Goal: Check status: Check status

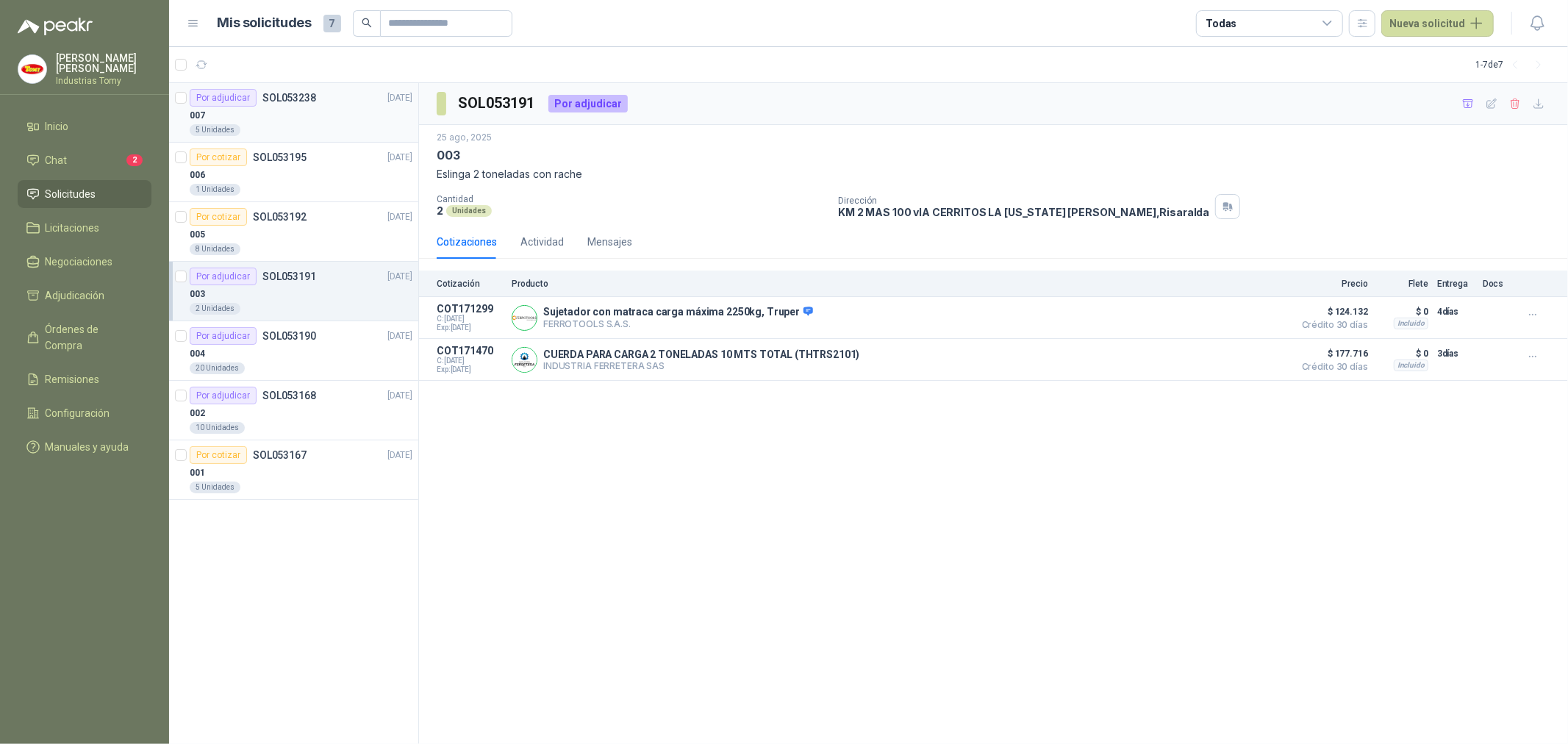
click at [306, 122] on div "007" at bounding box center [300, 115] width 223 height 18
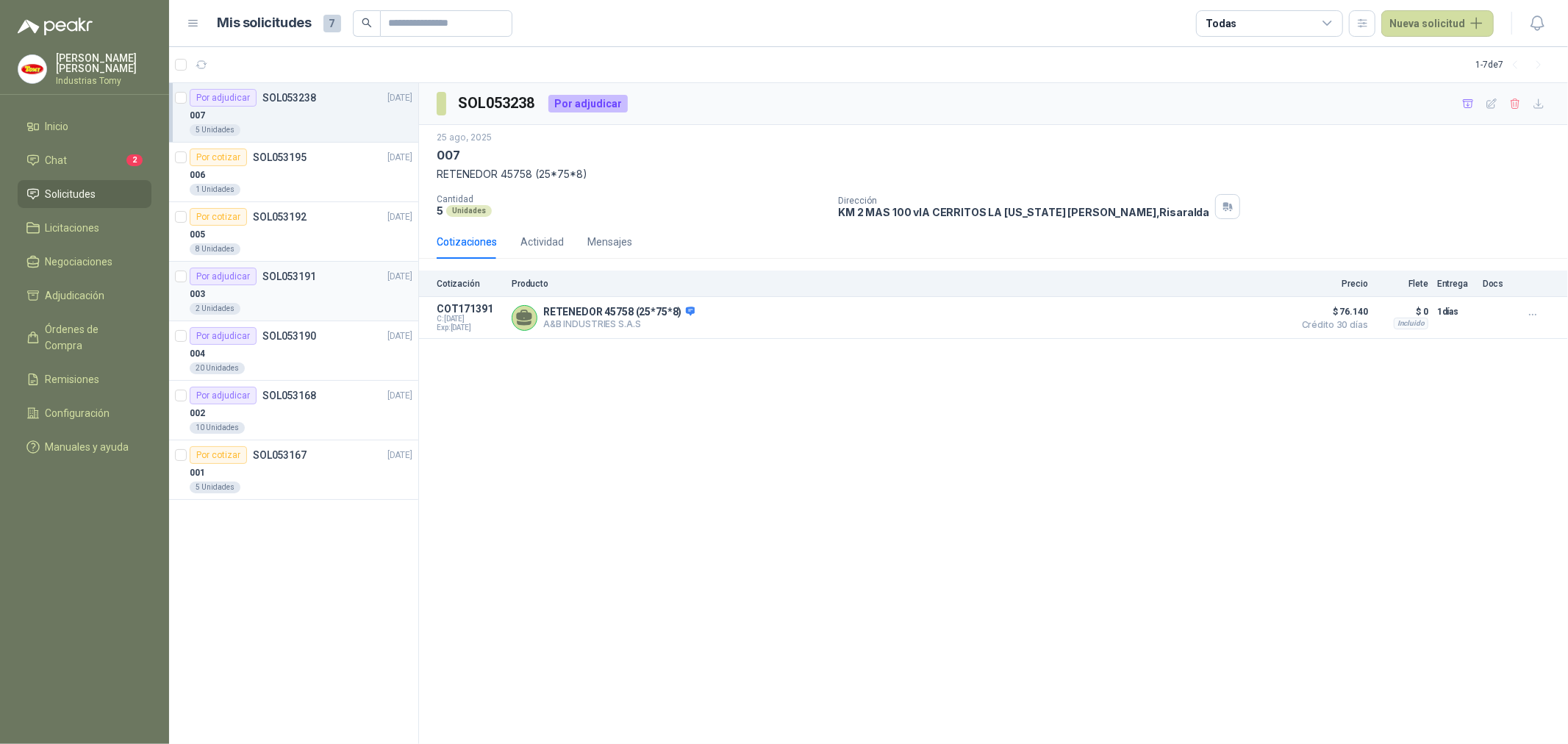
click at [275, 294] on div "003" at bounding box center [300, 294] width 223 height 18
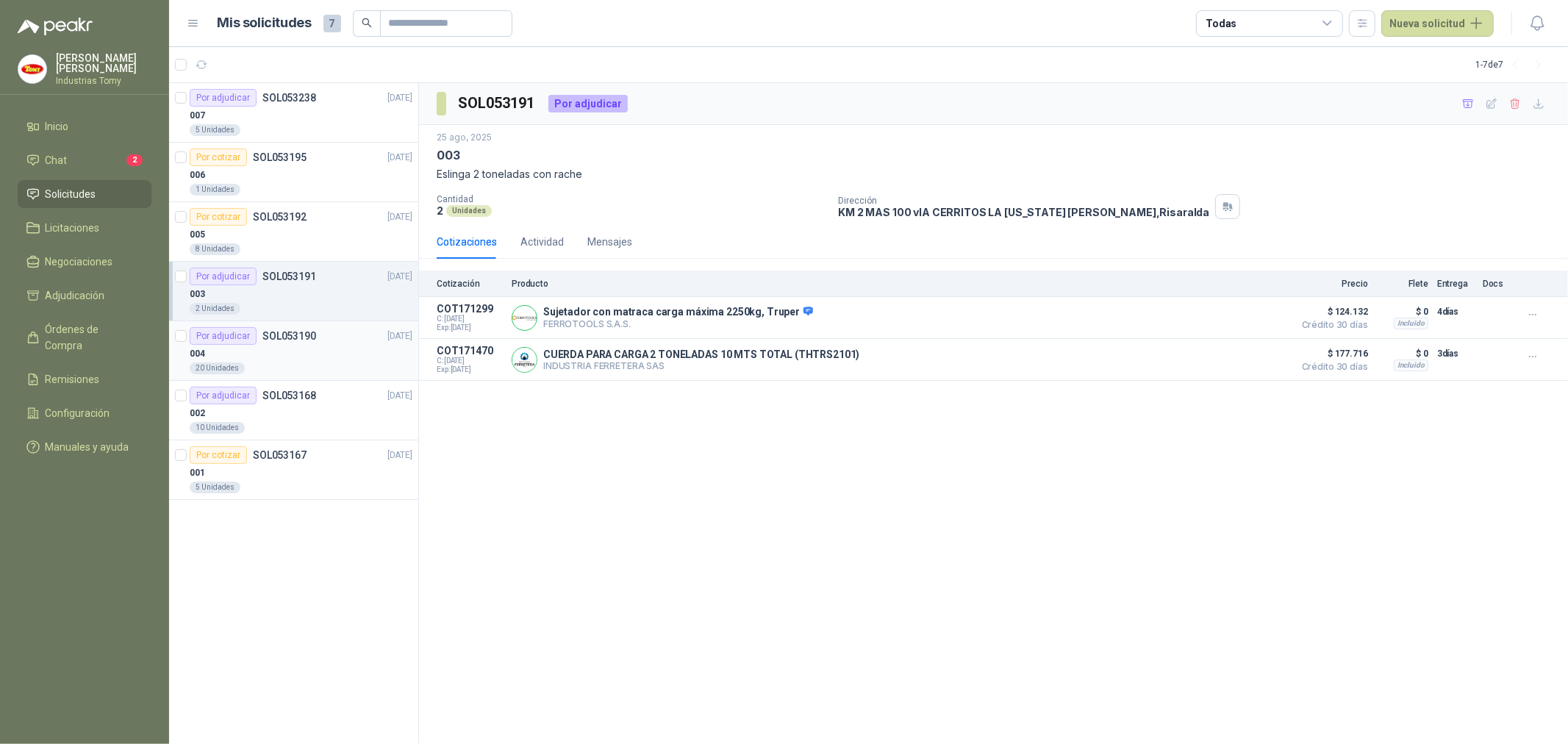
click at [349, 347] on div "004" at bounding box center [300, 354] width 223 height 18
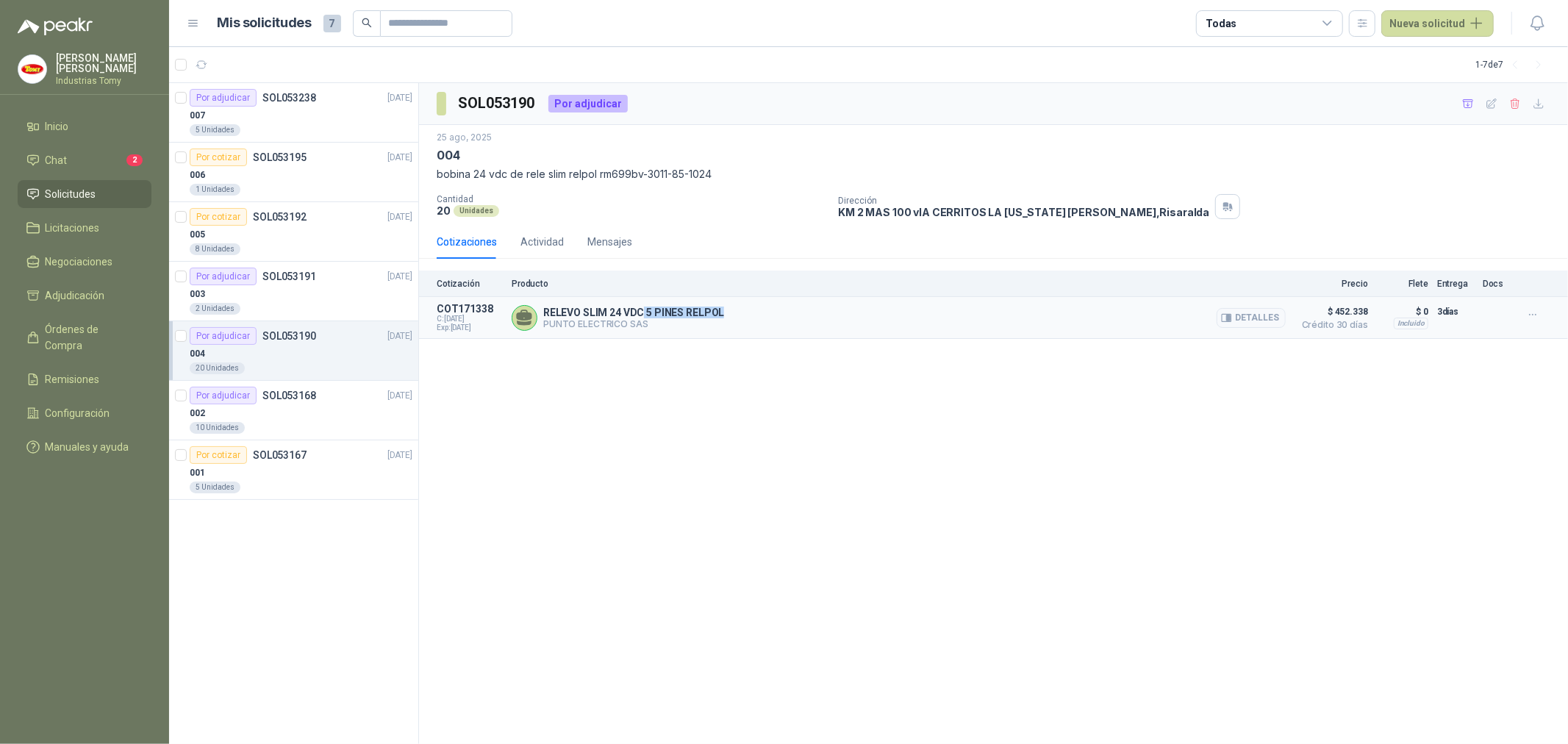
drag, startPoint x: 641, startPoint y: 312, endPoint x: 745, endPoint y: 304, distance: 104.3
click at [745, 304] on div "RELEVO SLIM 24 VDC 5 PINES RELPOL PUNTO ELECTRICO SAS Detalles" at bounding box center [899, 317] width 774 height 30
click at [1231, 388] on div "SOL053190 Por adjudicar [DATE] 004 bobina 24 vdc de rele slim relpol rm699bv-30…" at bounding box center [993, 413] width 1149 height 661
drag, startPoint x: 1366, startPoint y: 307, endPoint x: 1290, endPoint y: 332, distance: 80.0
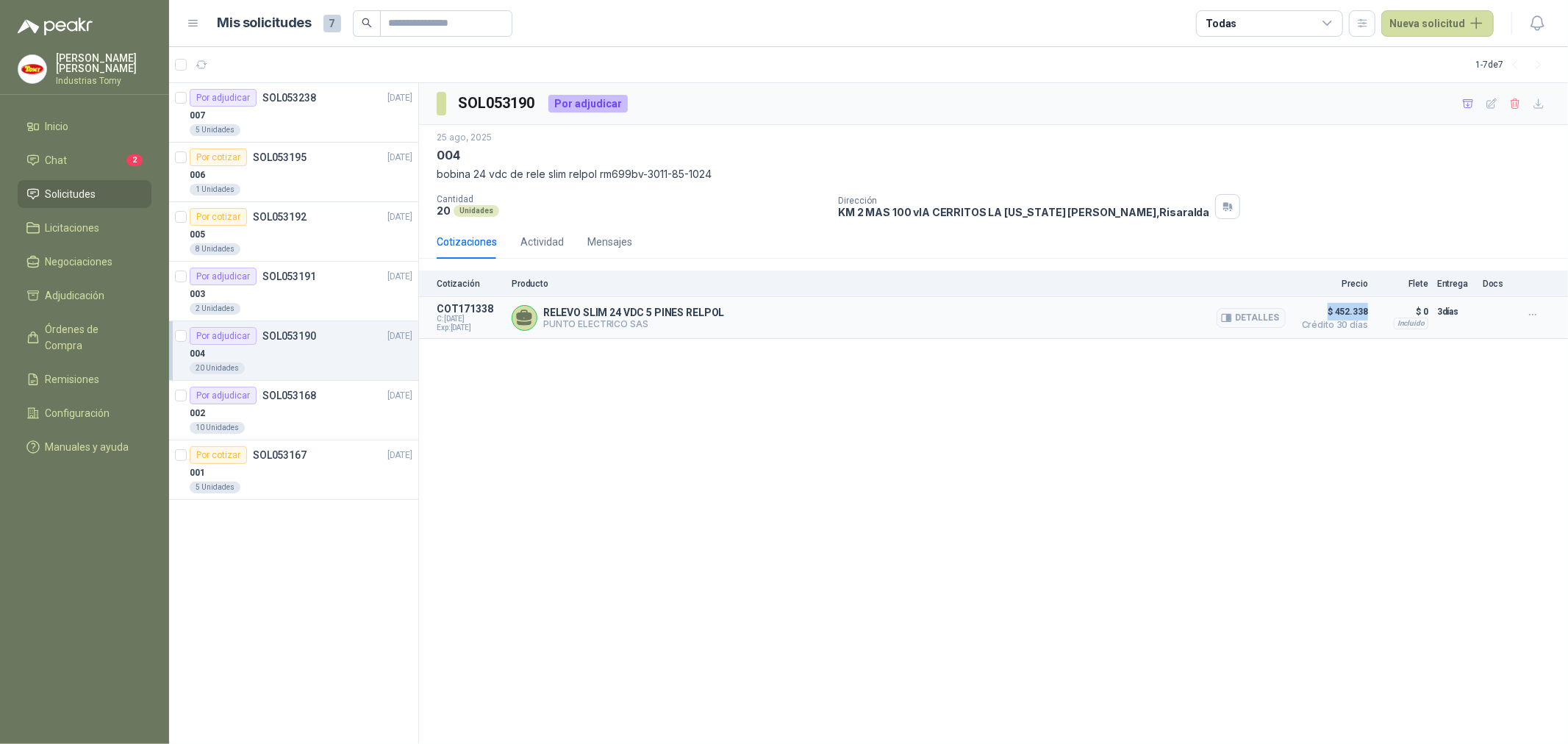
click at [1327, 310] on span "$ 452.338" at bounding box center [1331, 311] width 73 height 18
click at [1241, 305] on div "Detalles" at bounding box center [1251, 317] width 69 height 30
click at [1245, 317] on button "Detalles" at bounding box center [1251, 317] width 69 height 20
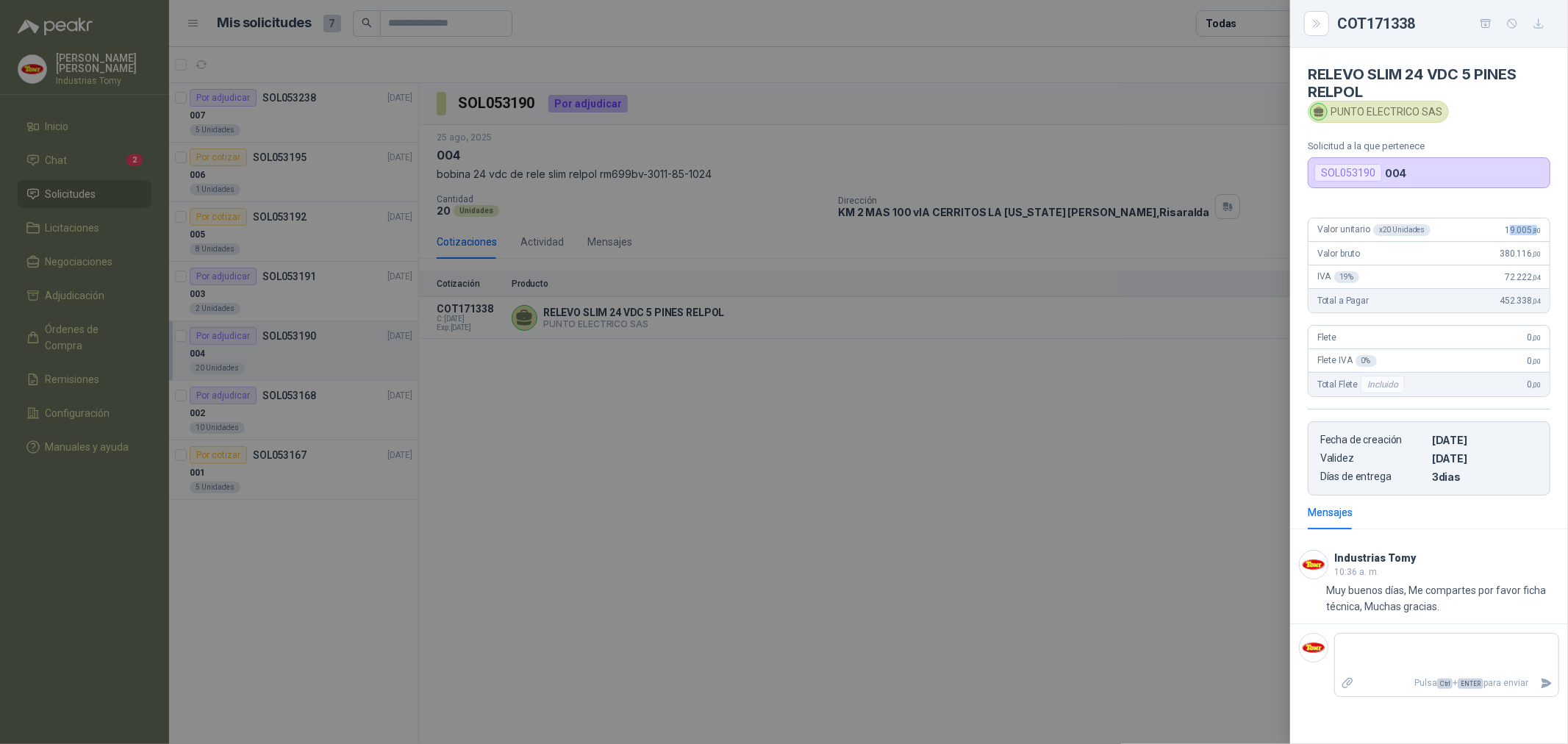
drag, startPoint x: 1511, startPoint y: 228, endPoint x: 1538, endPoint y: 230, distance: 27.1
click at [1538, 230] on span "19.005 ,80" at bounding box center [1523, 230] width 36 height 10
